Goal: Task Accomplishment & Management: Manage account settings

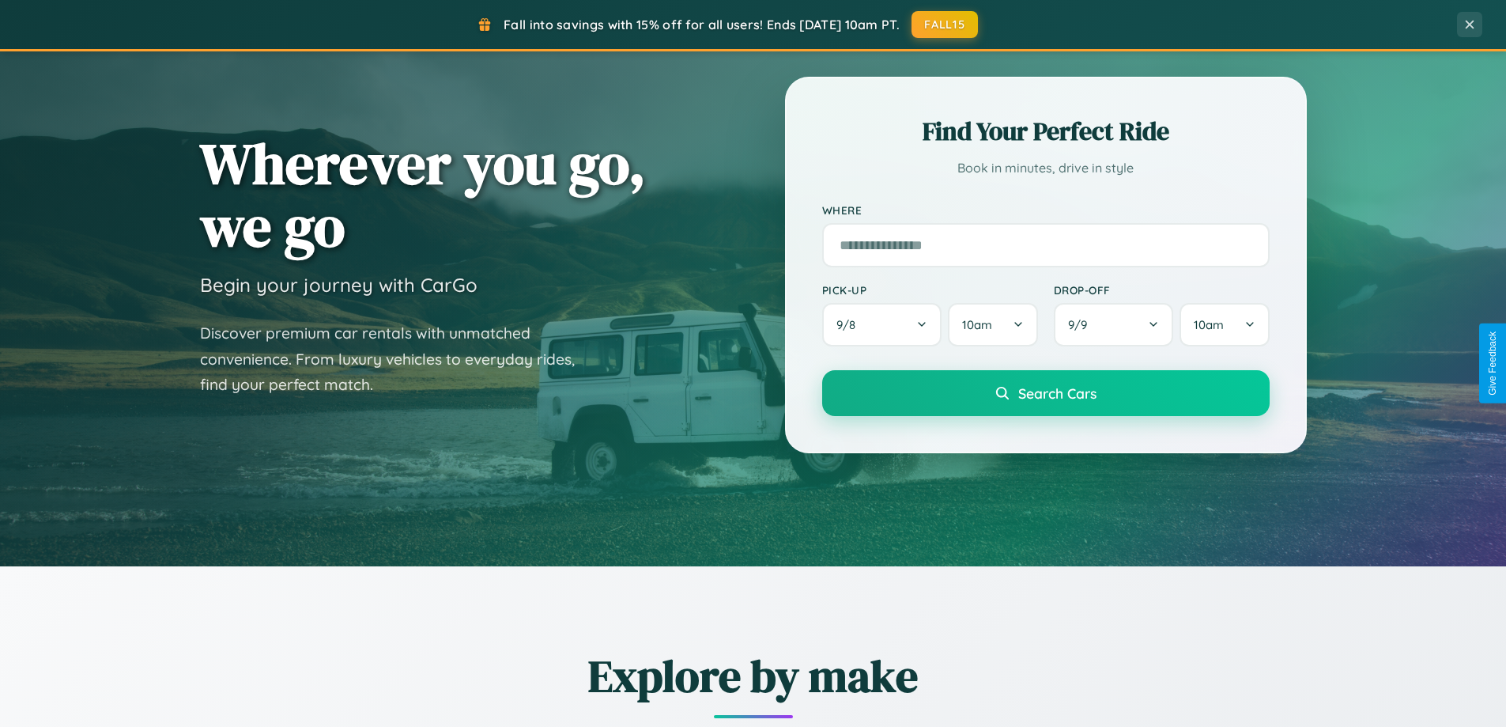
scroll to position [682, 0]
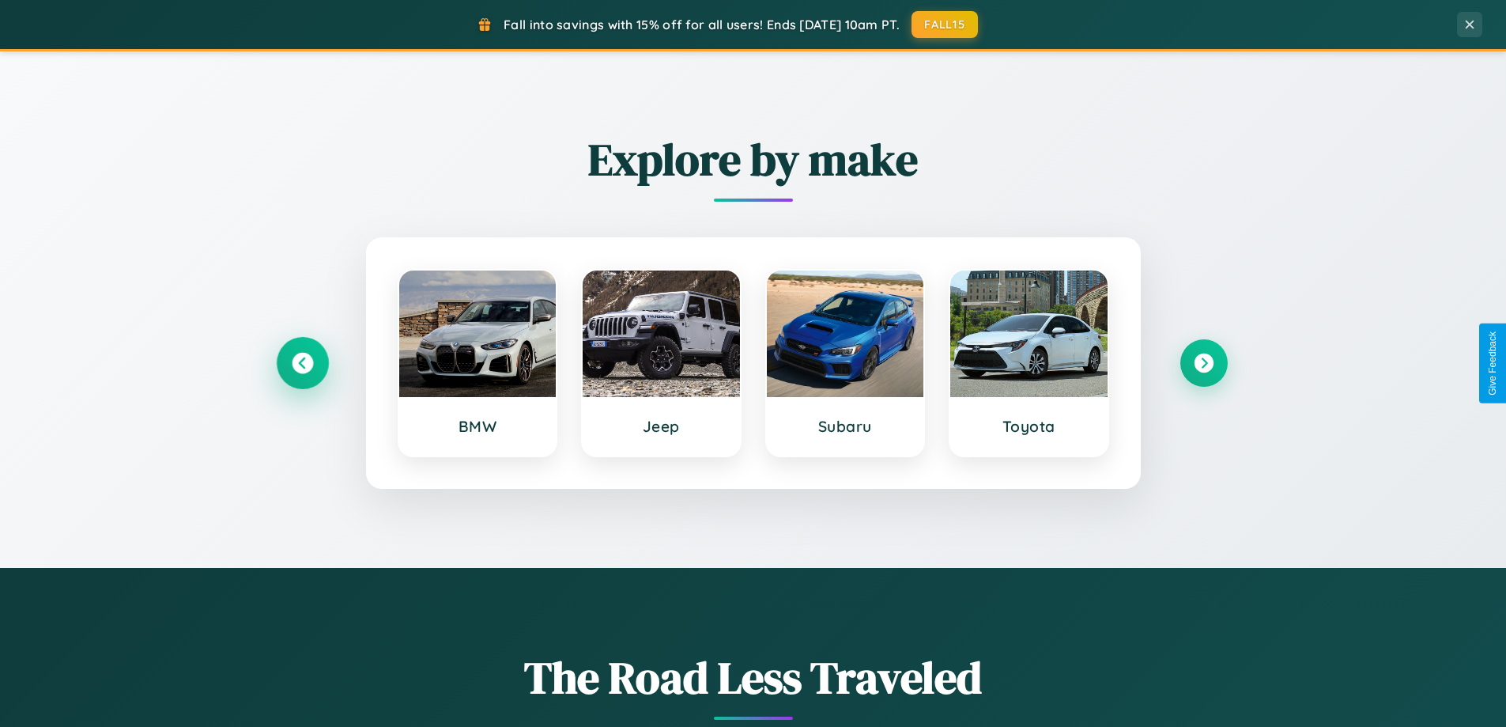
click at [302, 363] on icon at bounding box center [302, 363] width 21 height 21
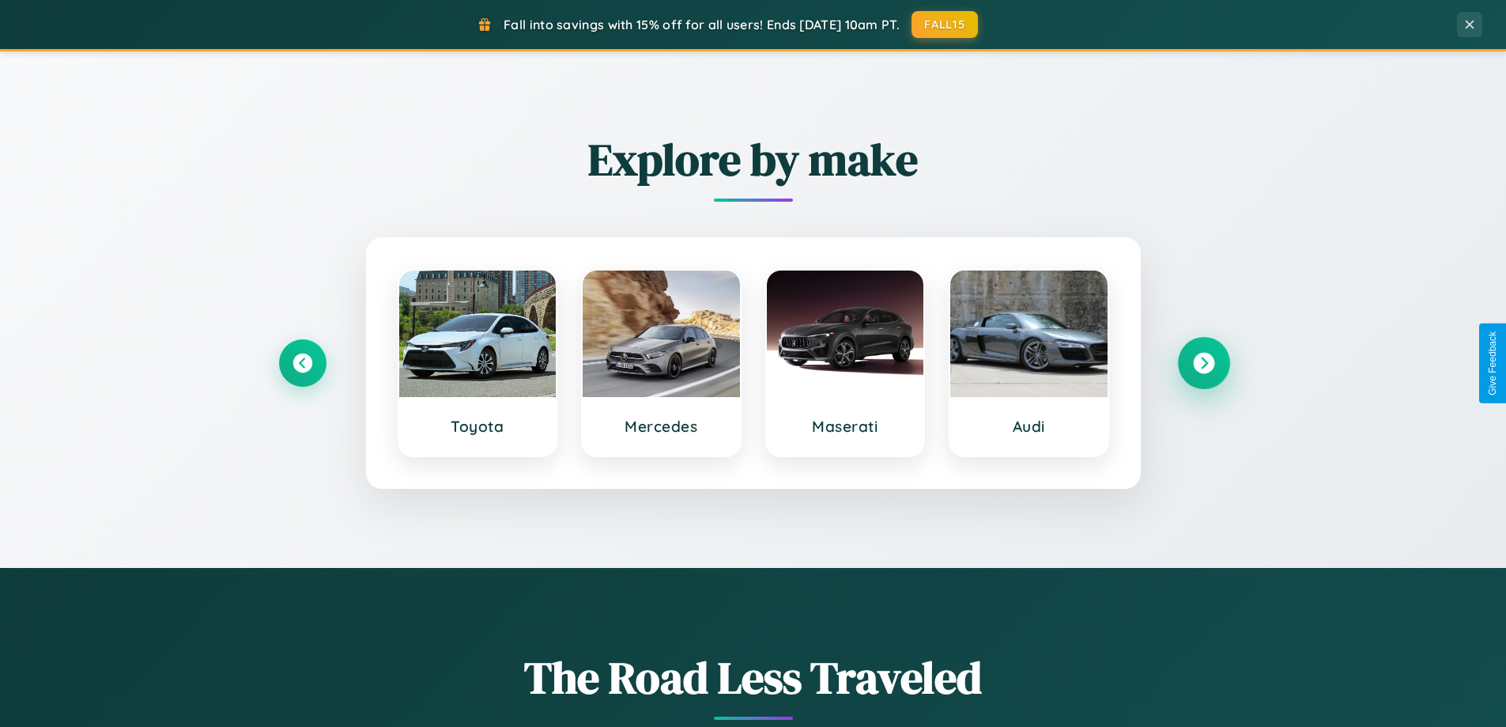
click at [1203, 363] on icon at bounding box center [1203, 363] width 21 height 21
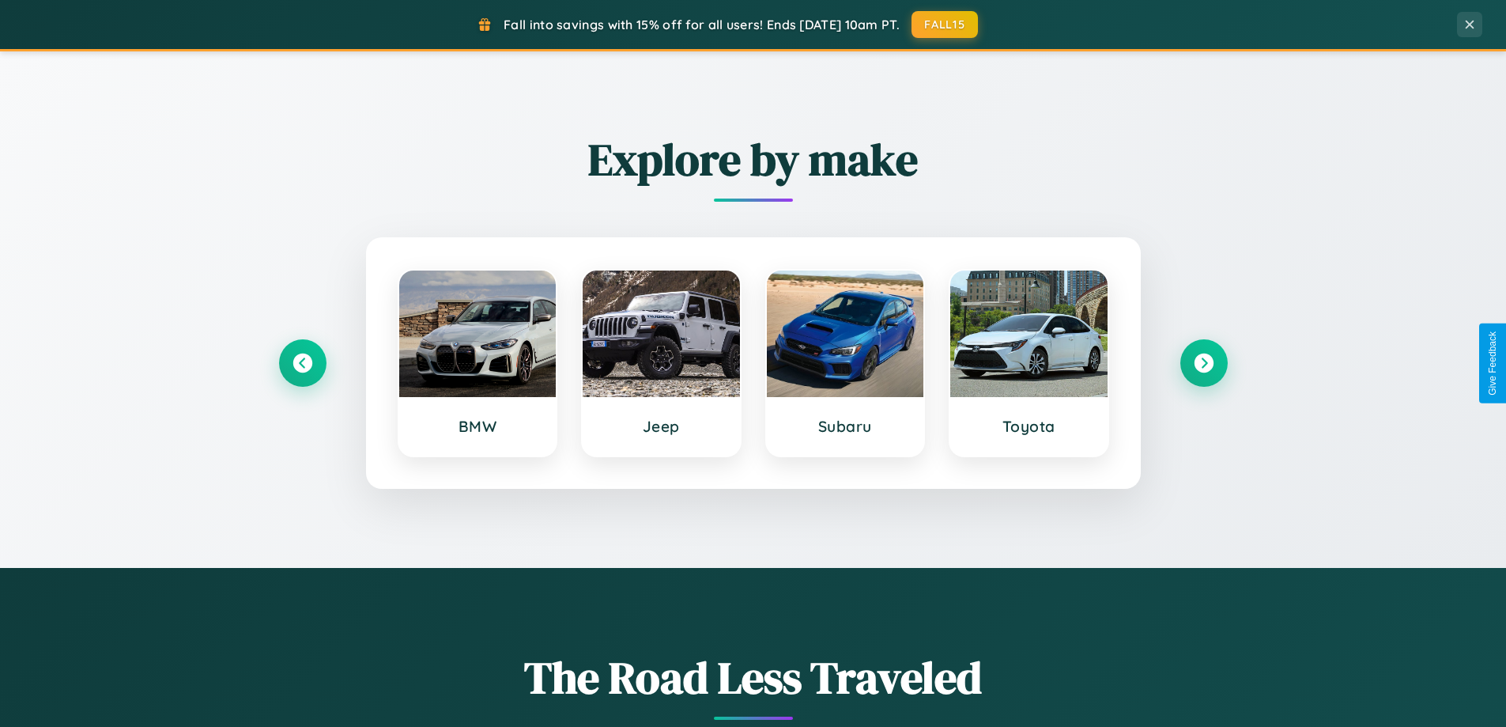
scroll to position [0, 0]
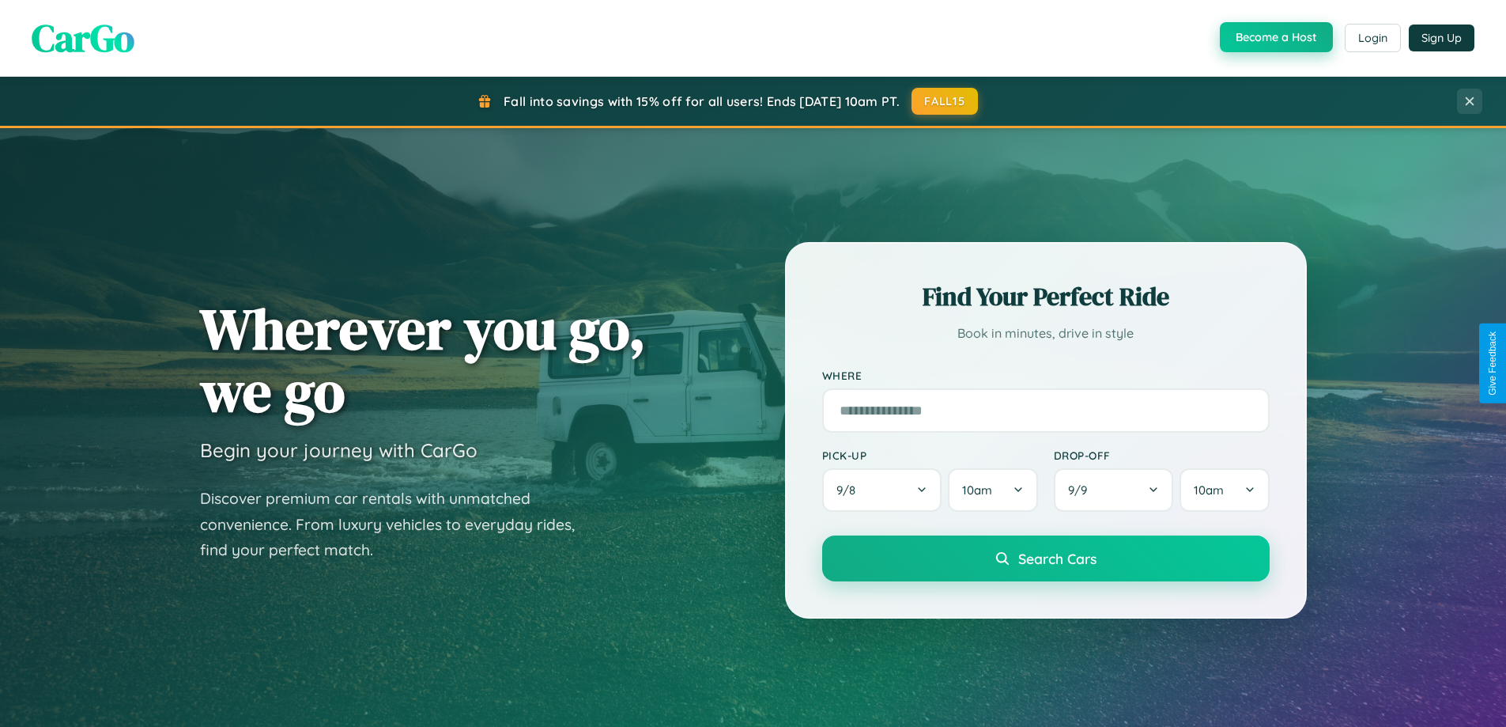
click at [1275, 37] on button "Become a Host" at bounding box center [1276, 37] width 113 height 30
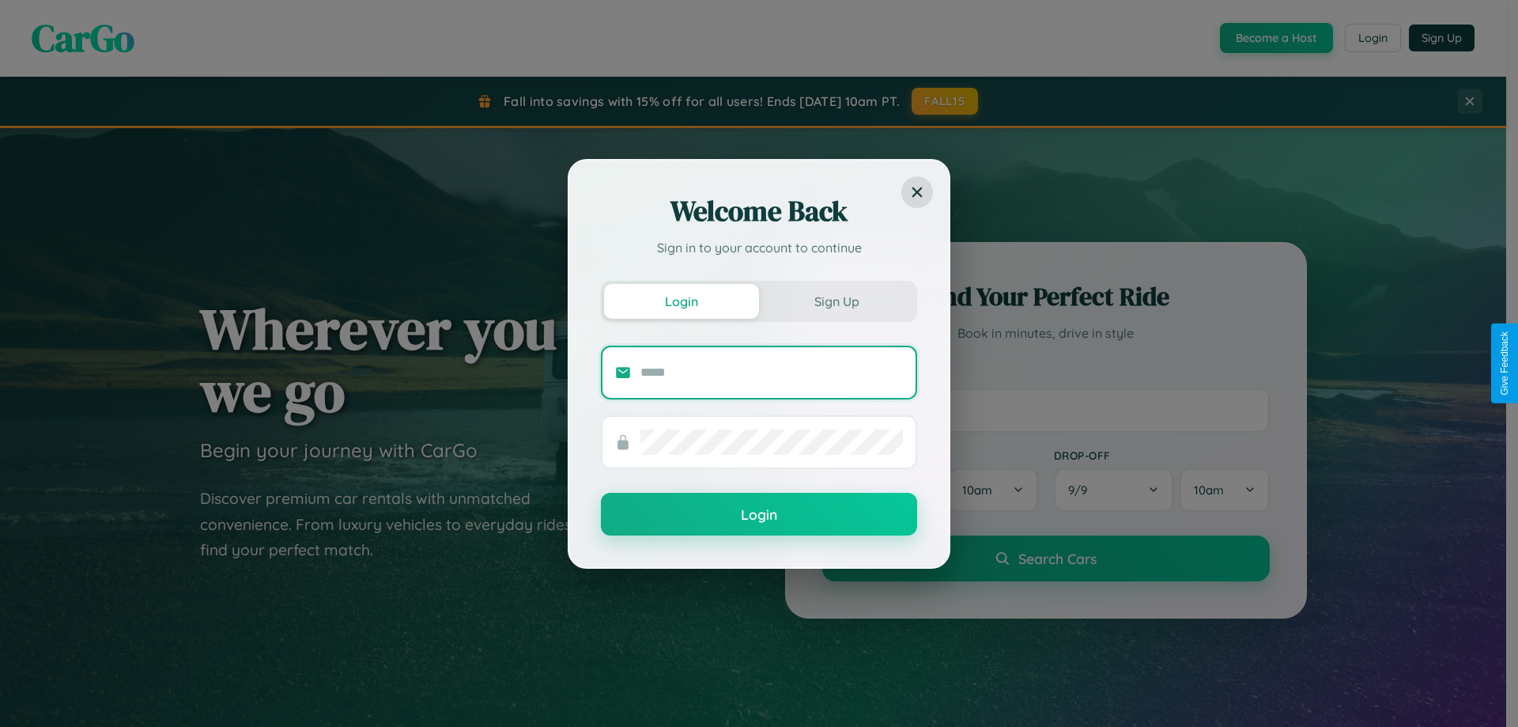
click at [772, 372] on input "text" at bounding box center [771, 372] width 262 height 25
type input "**********"
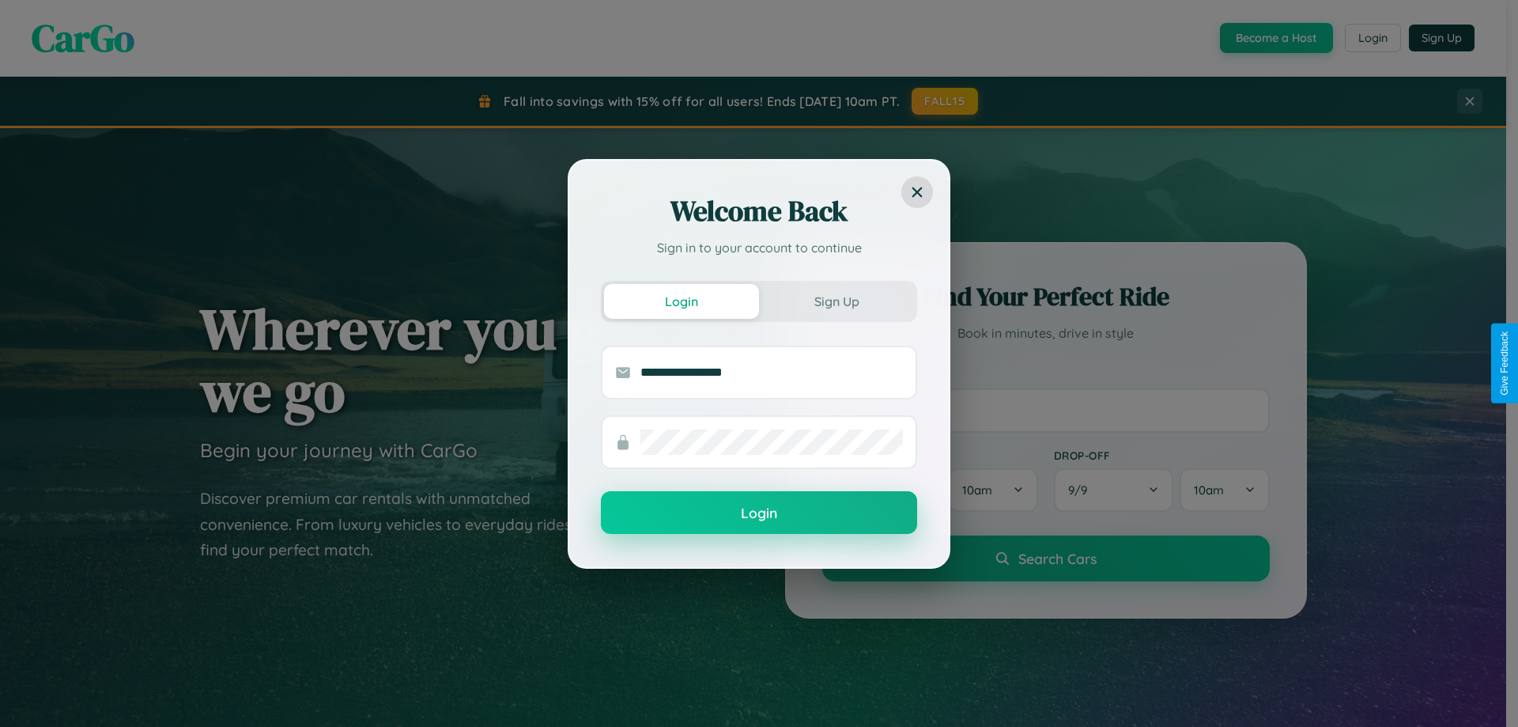
click at [759, 513] on button "Login" at bounding box center [759, 512] width 316 height 43
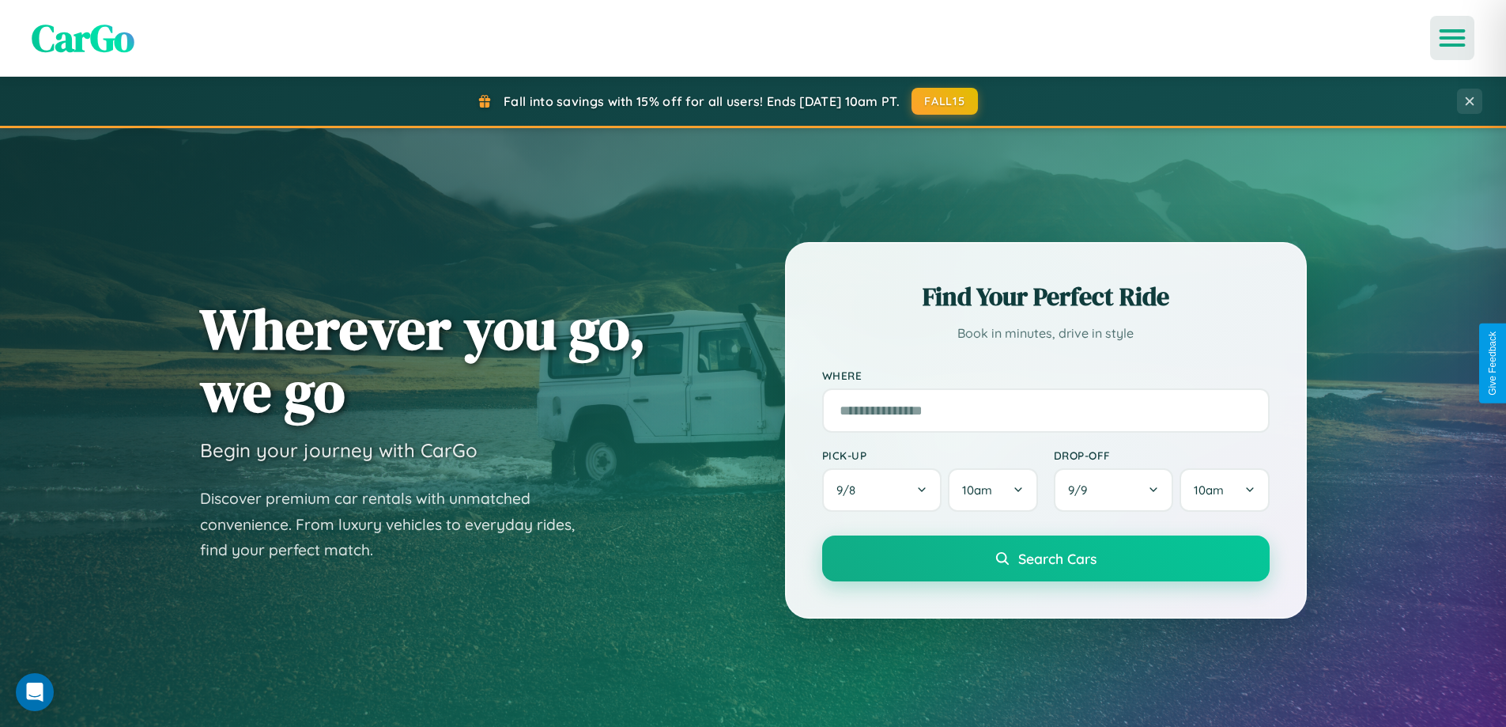
click at [1452, 38] on icon "Open menu" at bounding box center [1452, 38] width 23 height 14
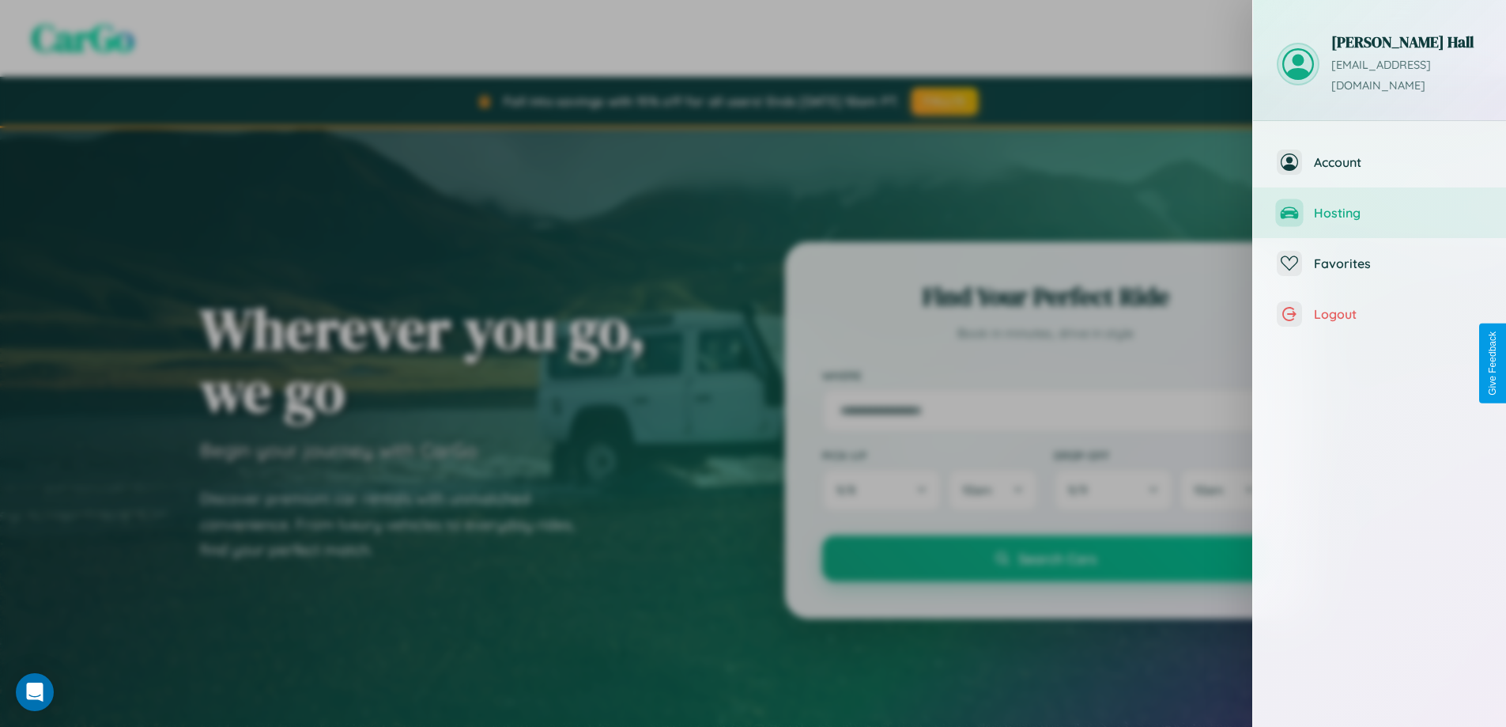
click at [1380, 205] on span "Hosting" at bounding box center [1398, 213] width 168 height 16
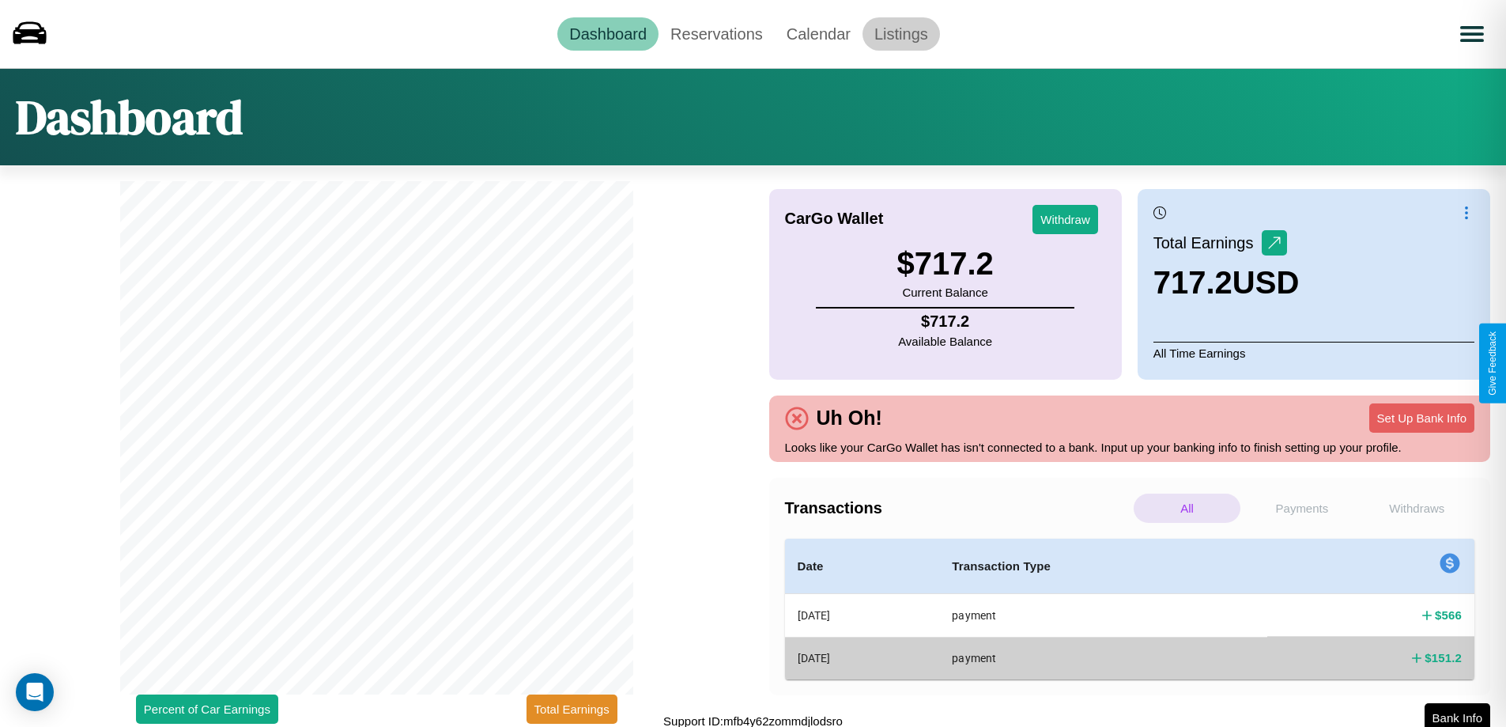
click at [901, 33] on link "Listings" at bounding box center [901, 33] width 77 height 33
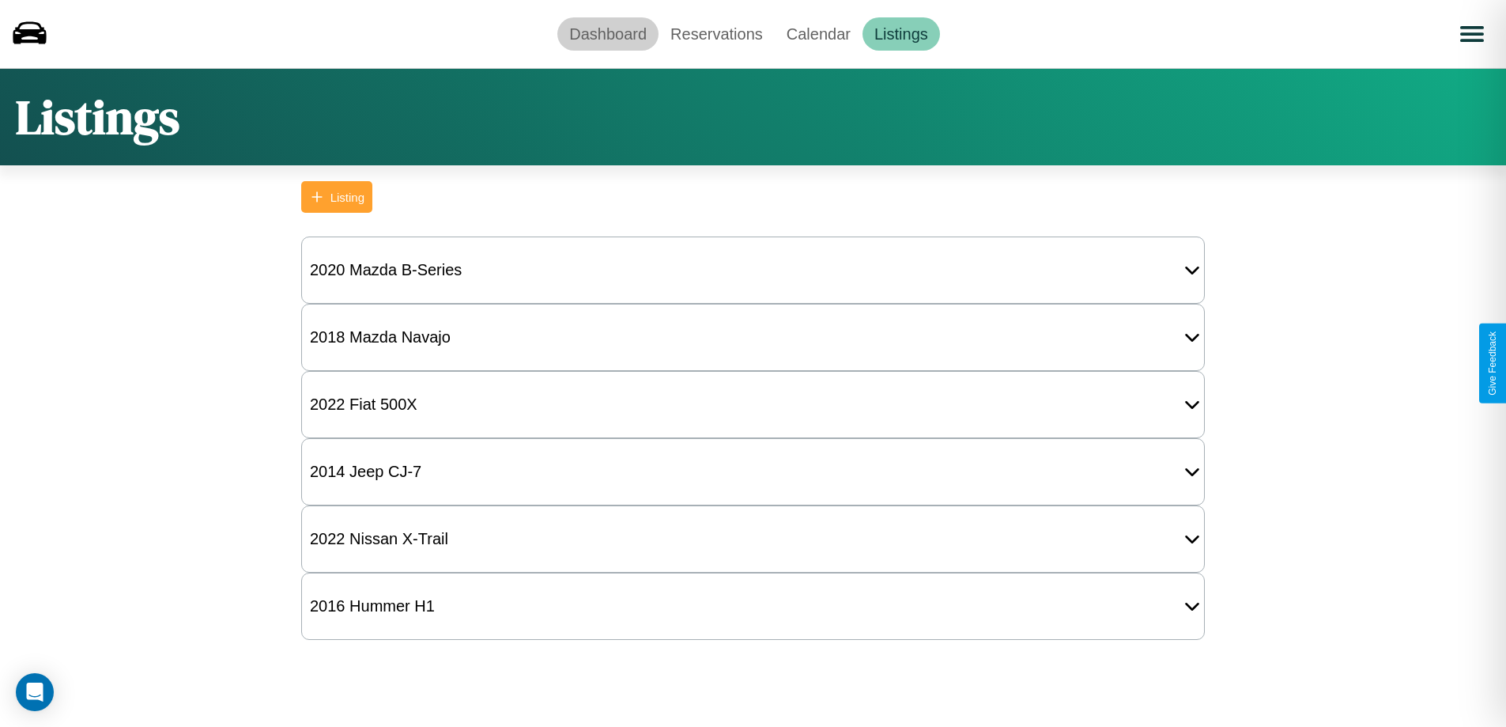
click at [608, 33] on link "Dashboard" at bounding box center [607, 33] width 101 height 33
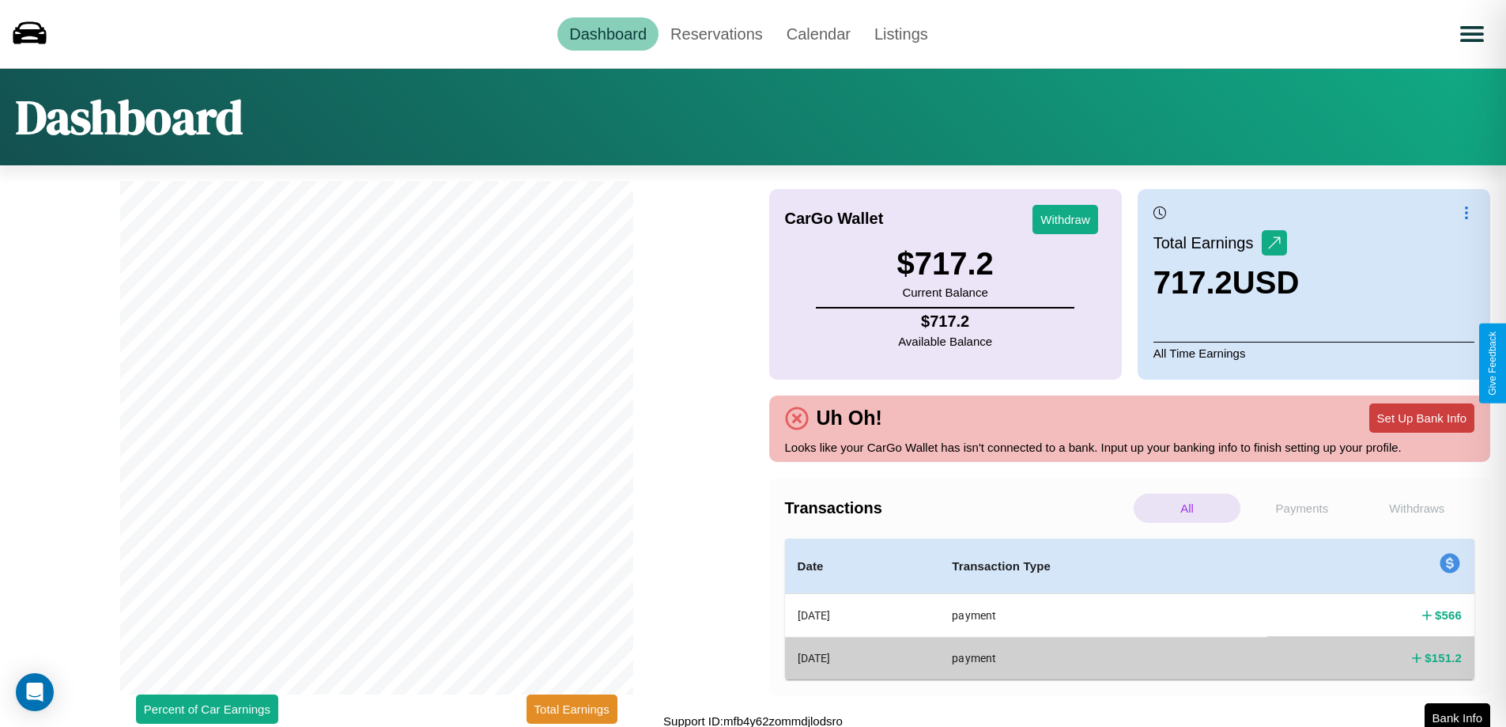
click at [1422, 417] on button "Set Up Bank Info" at bounding box center [1421, 417] width 105 height 29
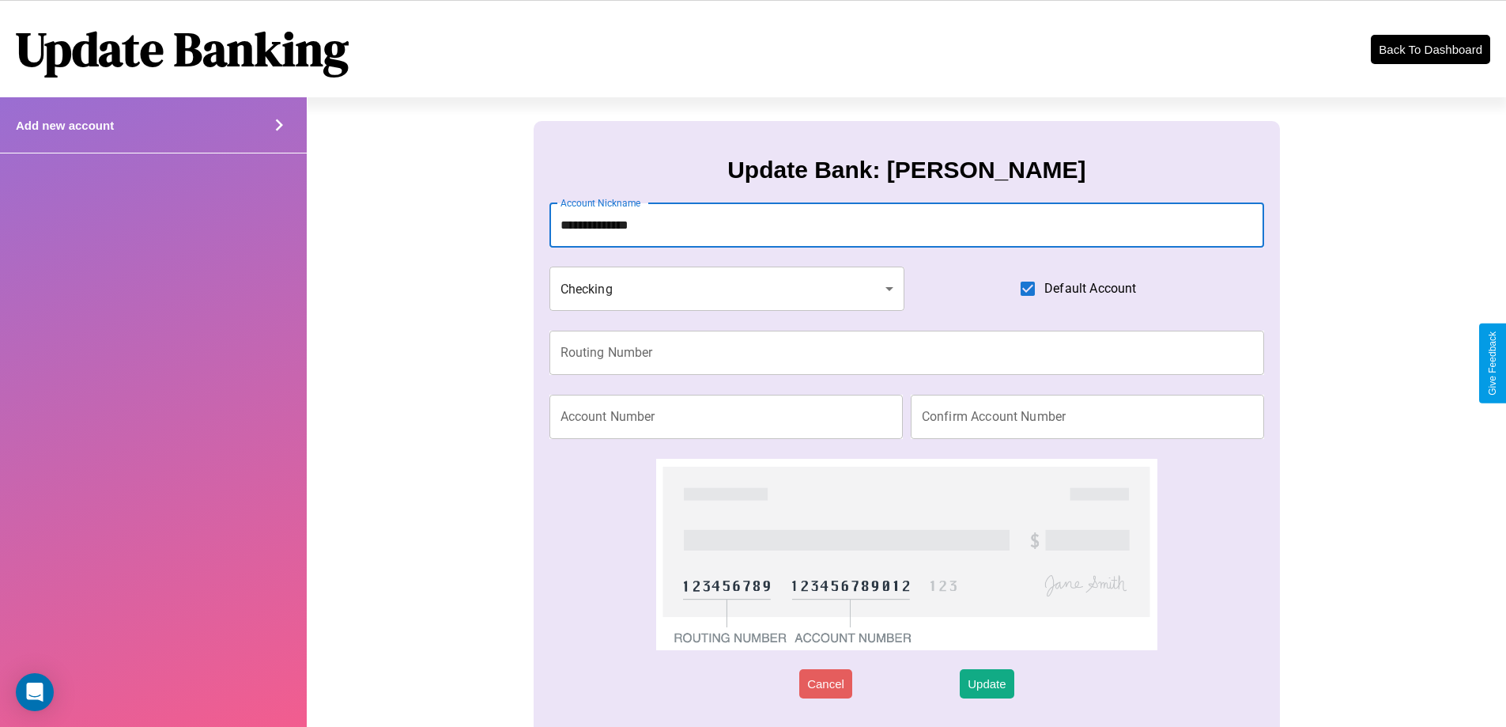
type input "**********"
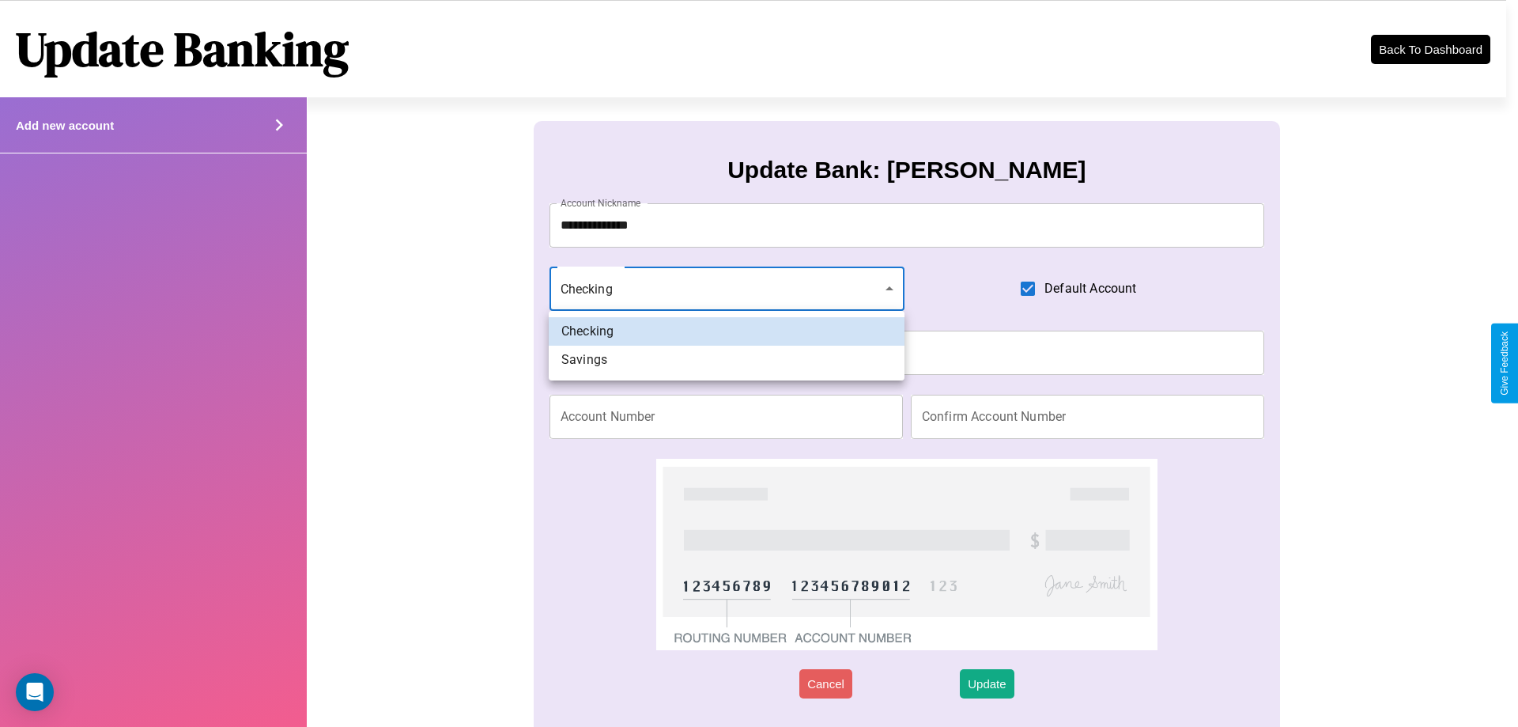
click at [727, 289] on div at bounding box center [759, 363] width 1518 height 727
